Goal: Task Accomplishment & Management: Complete application form

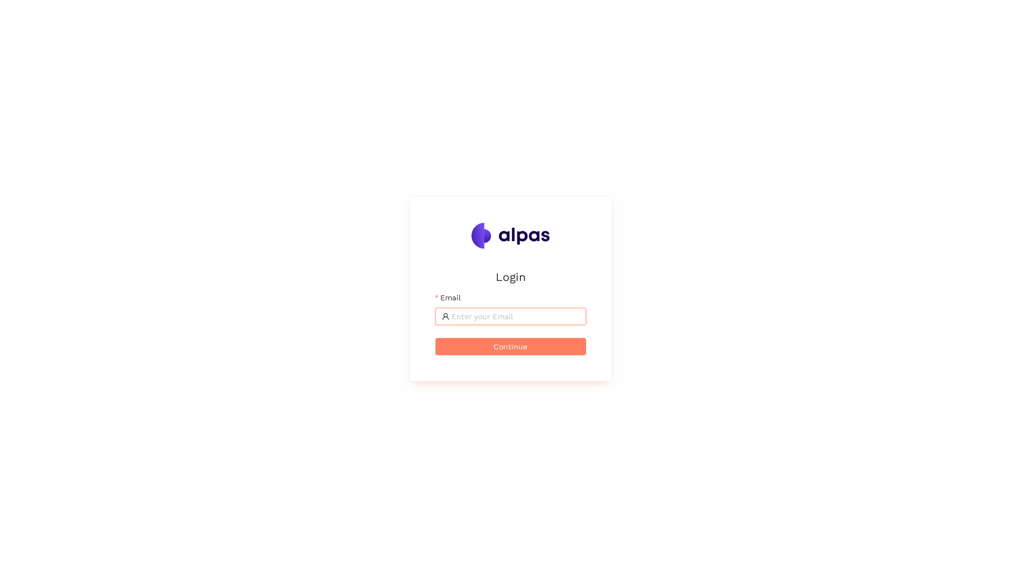
click at [543, 313] on input "Email" at bounding box center [516, 317] width 128 height 12
type input "[PERSON_NAME][EMAIL_ADDRESS][DOMAIN_NAME]"
click at [435, 338] on button "Continue" at bounding box center [510, 346] width 151 height 17
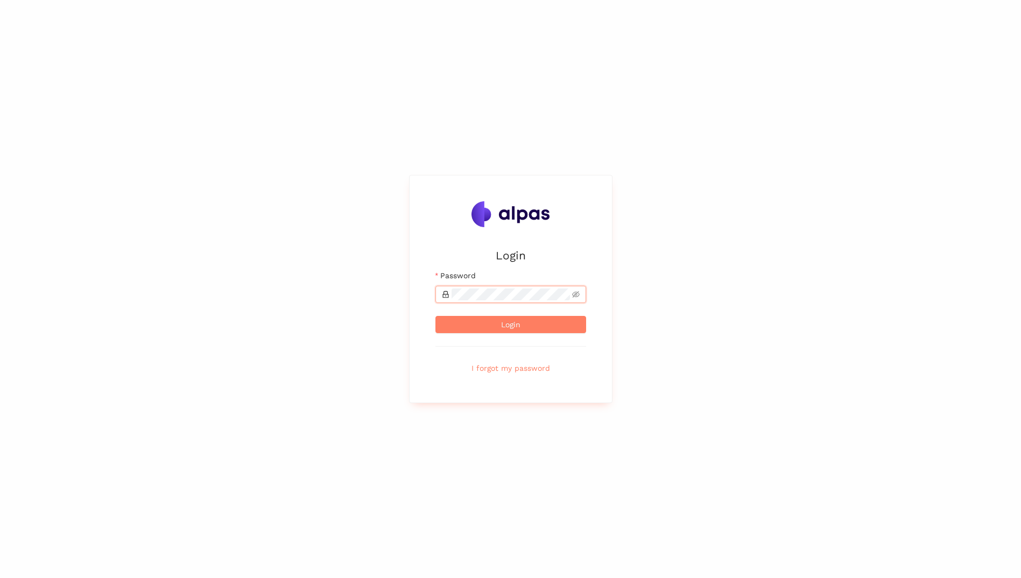
click at [435, 316] on button "Login" at bounding box center [510, 324] width 151 height 17
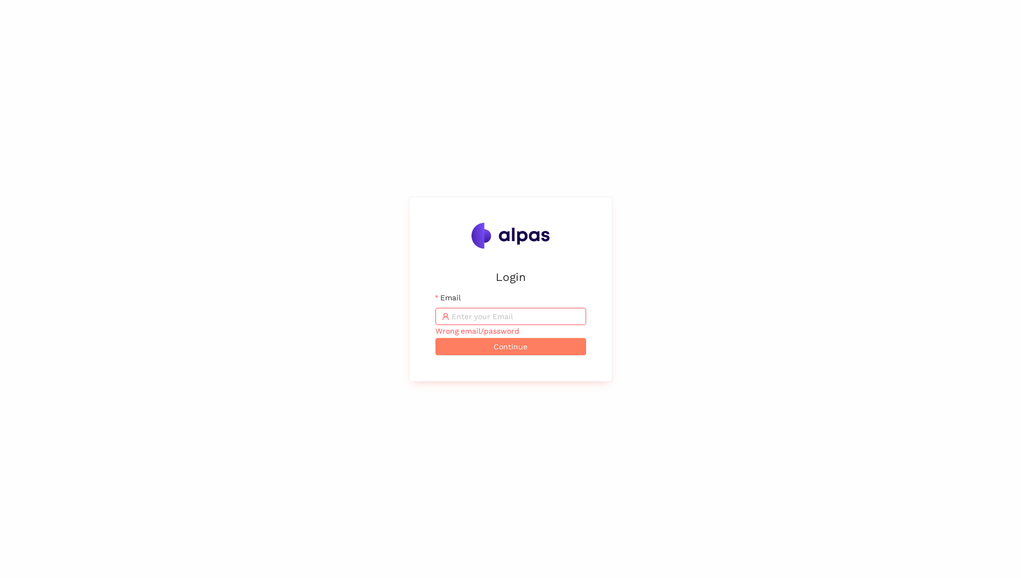
click at [530, 308] on span at bounding box center [510, 316] width 151 height 17
click at [528, 315] on input "Email" at bounding box center [516, 317] width 128 height 12
type input "Wwybbh!ydsff2025"
click at [435, 338] on button "Continue" at bounding box center [510, 346] width 151 height 17
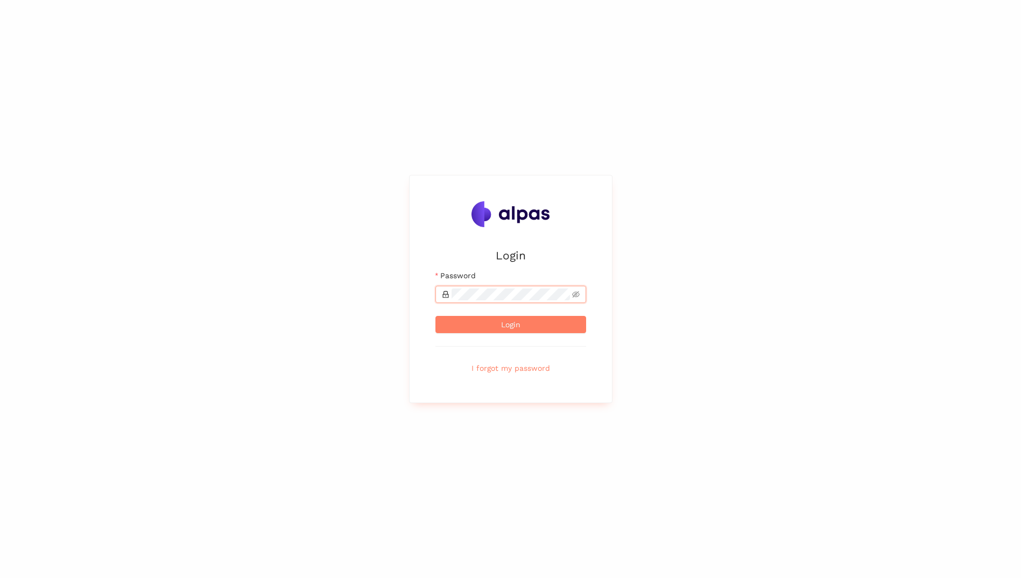
click at [435, 316] on button "Login" at bounding box center [510, 324] width 151 height 17
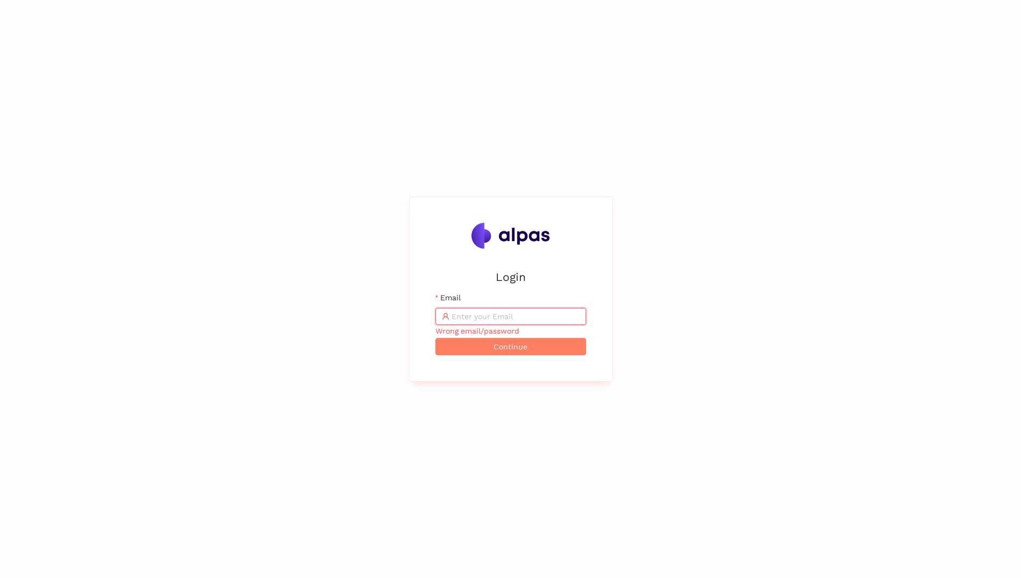
click at [503, 312] on input "Email" at bounding box center [516, 317] width 128 height 12
type input "[PERSON_NAME][EMAIL_ADDRESS][DOMAIN_NAME]"
click at [510, 346] on span "Continue" at bounding box center [511, 347] width 34 height 12
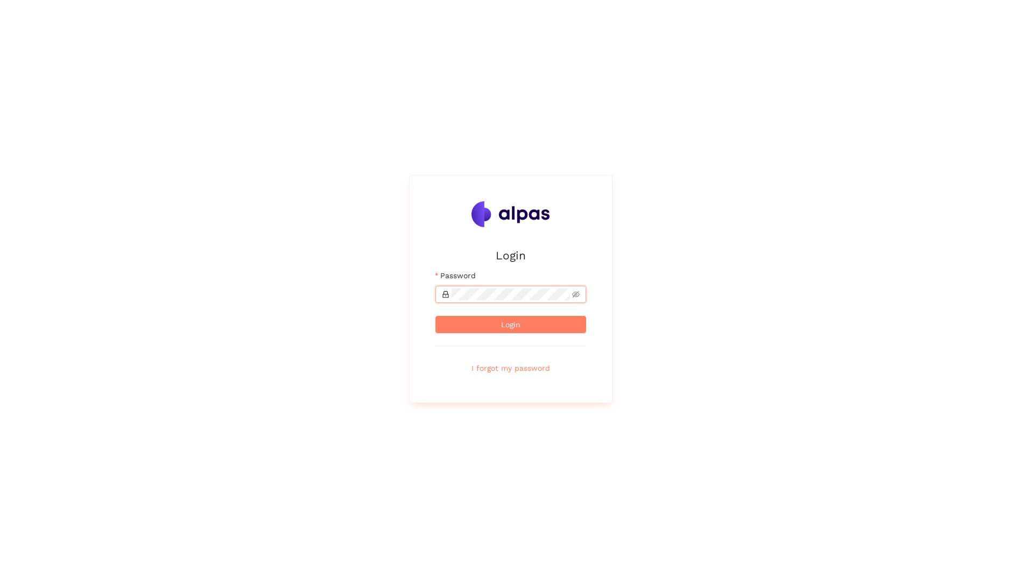
click at [435, 316] on button "Login" at bounding box center [510, 324] width 151 height 17
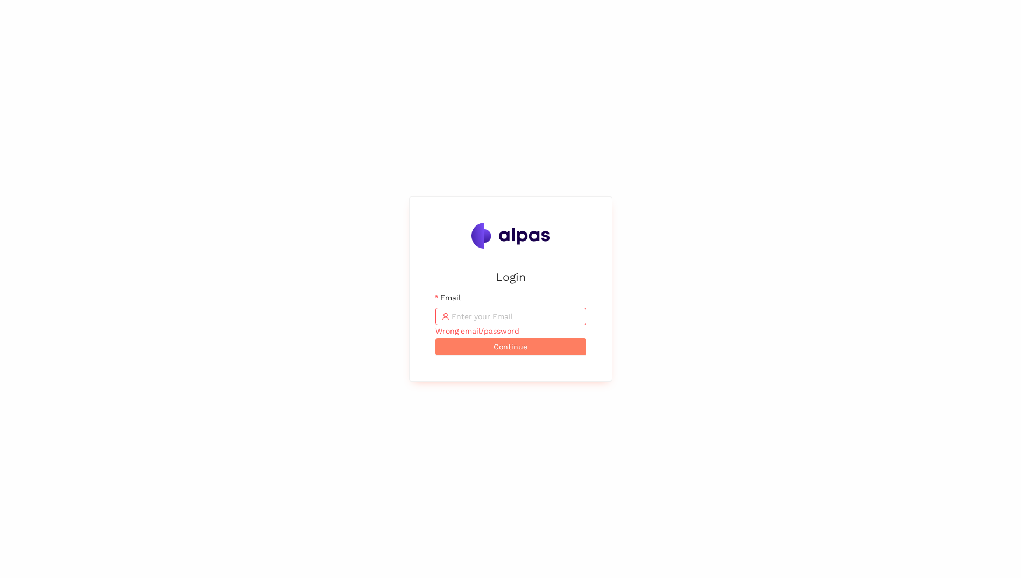
click at [499, 311] on input "Email" at bounding box center [516, 317] width 128 height 12
paste input "[PERSON_NAME][EMAIL_ADDRESS][DOMAIN_NAME]"
type input "[PERSON_NAME][EMAIL_ADDRESS][DOMAIN_NAME]"
click at [515, 343] on span "Continue" at bounding box center [511, 347] width 34 height 12
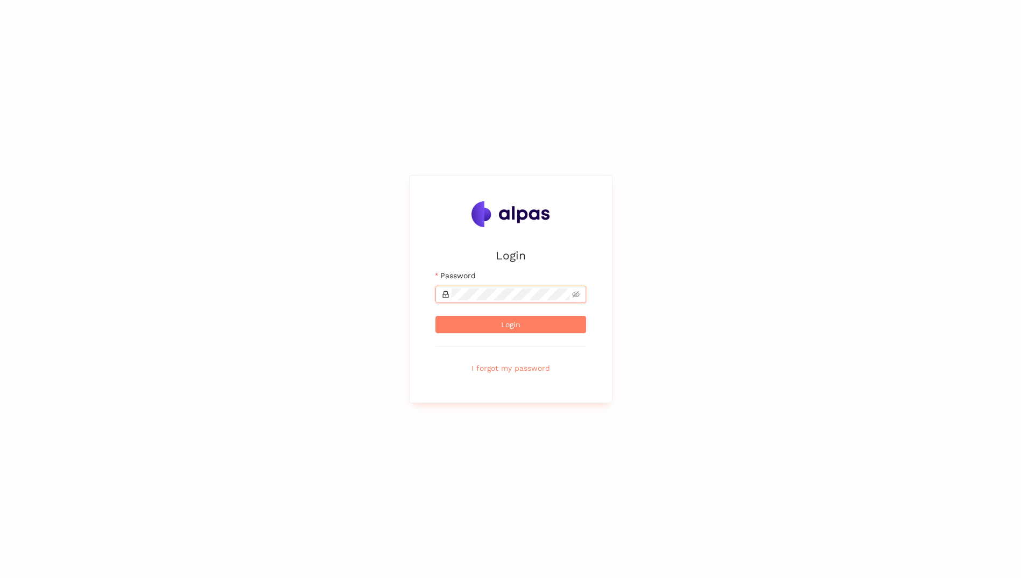
click at [435, 316] on button "Login" at bounding box center [510, 324] width 151 height 17
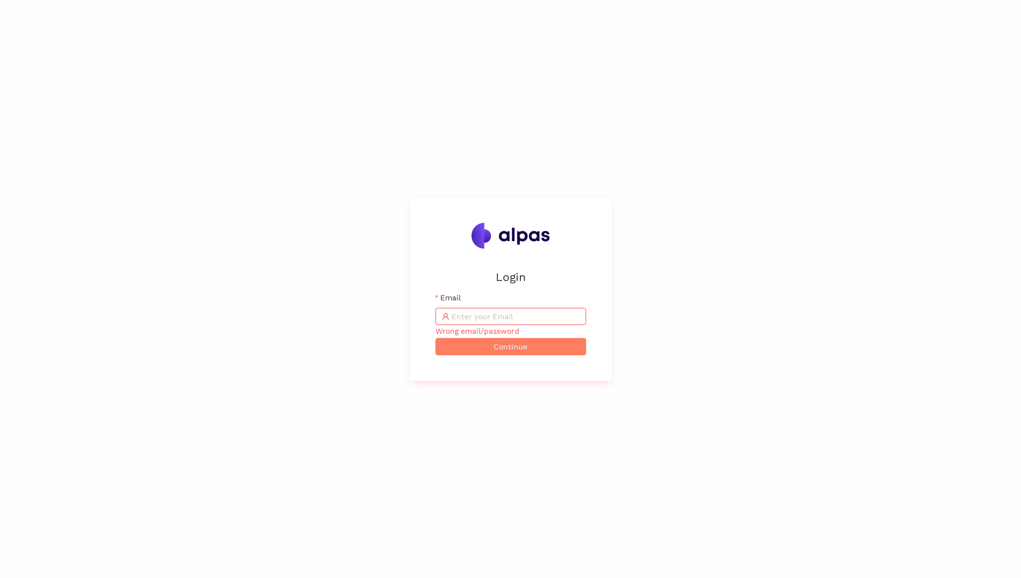
click at [500, 312] on input "Email" at bounding box center [516, 317] width 128 height 12
paste input "[PERSON_NAME][EMAIL_ADDRESS][DOMAIN_NAME]"
type input "[PERSON_NAME][EMAIL_ADDRESS][DOMAIN_NAME]"
click at [520, 344] on span "Continue" at bounding box center [511, 347] width 34 height 12
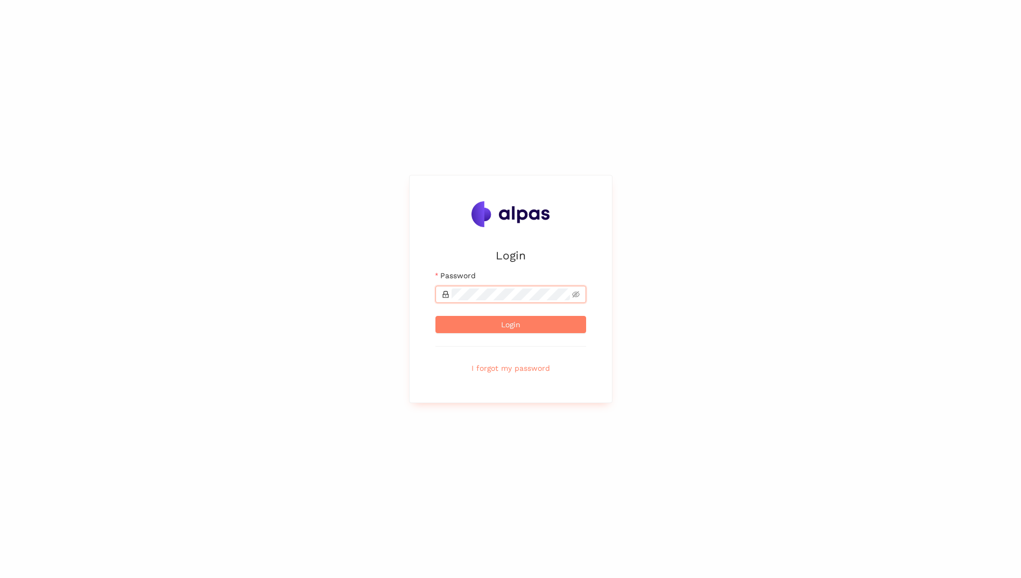
click at [435, 316] on button "Login" at bounding box center [510, 324] width 151 height 17
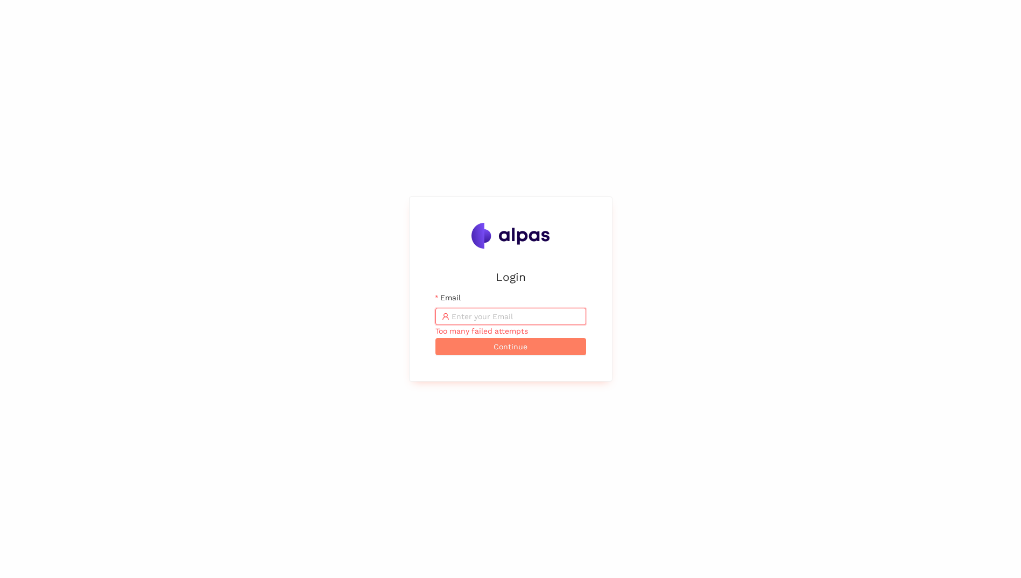
click at [501, 316] on input "Email" at bounding box center [516, 317] width 128 height 12
